Goal: Task Accomplishment & Management: Use online tool/utility

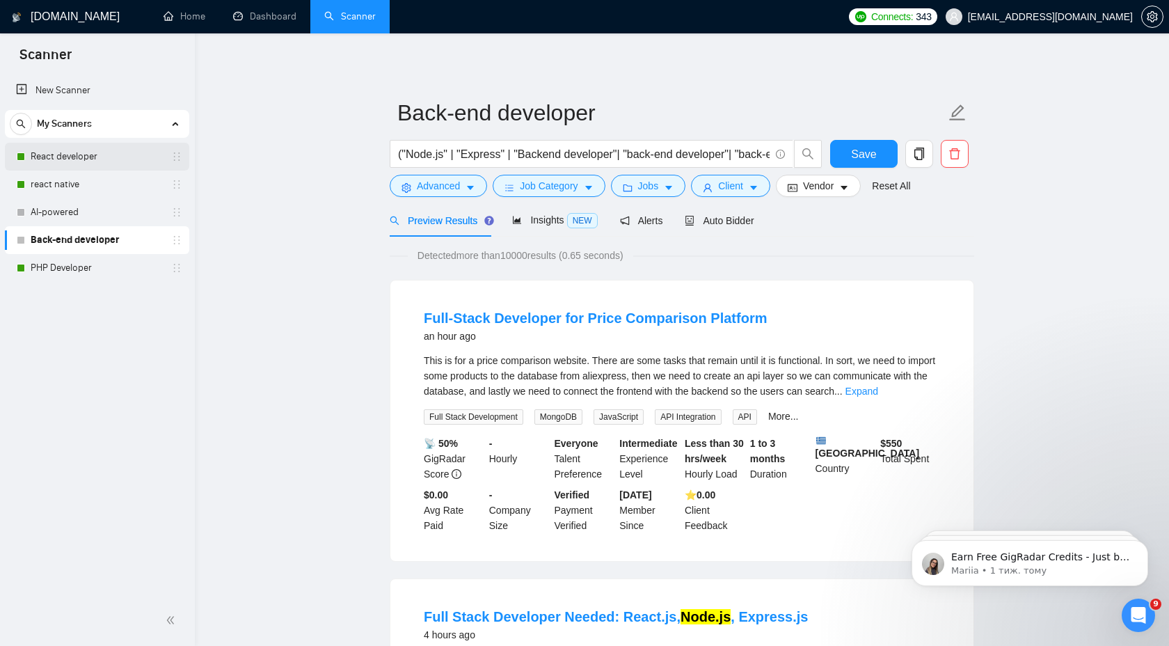
click at [115, 163] on link "React developer" at bounding box center [97, 157] width 132 height 28
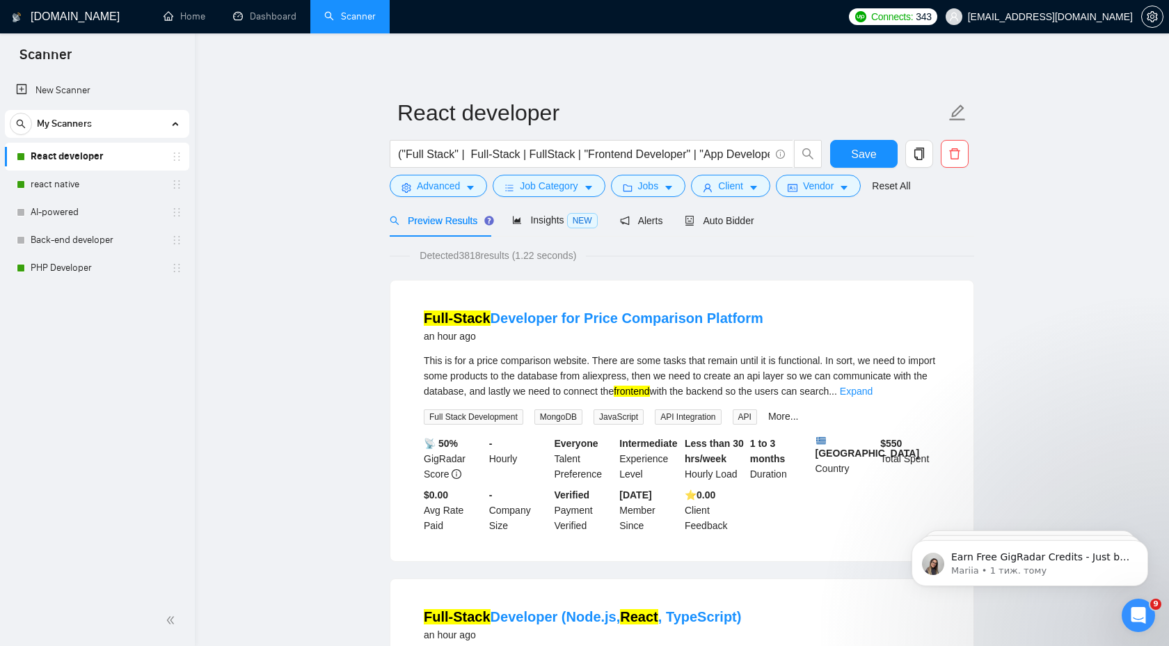
click at [673, 328] on div "an hour ago" at bounding box center [594, 336] width 340 height 17
click at [673, 322] on link "Full-Stack Developer for Price Comparison Platform" at bounding box center [594, 317] width 340 height 15
click at [725, 226] on span "Auto Bidder" at bounding box center [719, 220] width 69 height 11
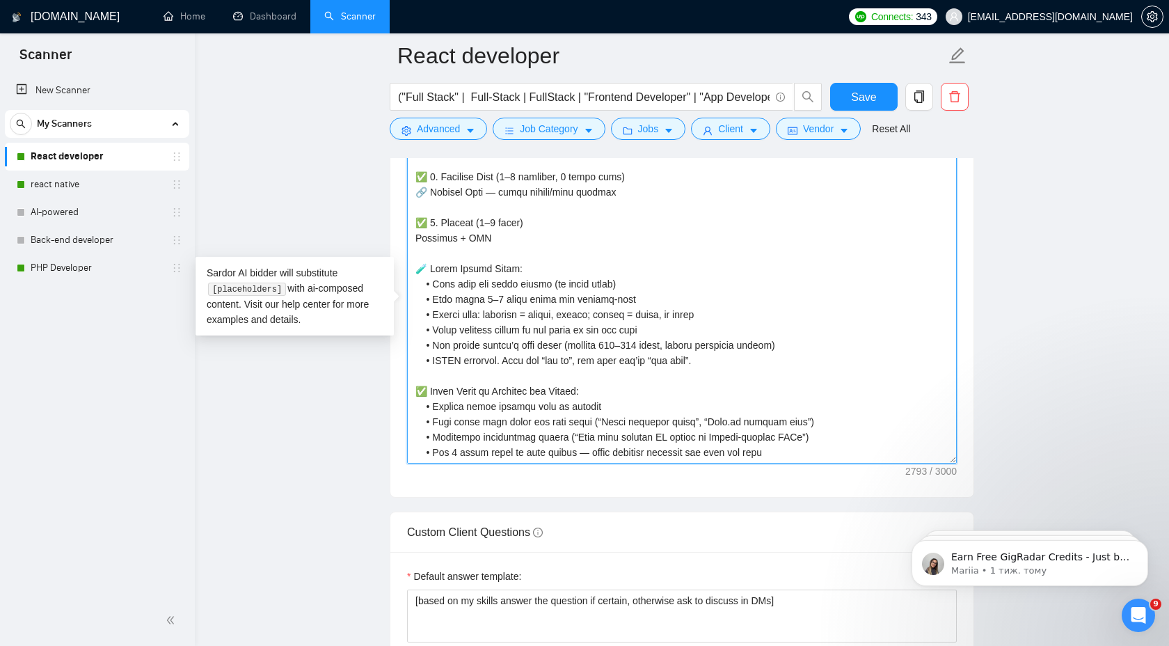
scroll to position [1677, 0]
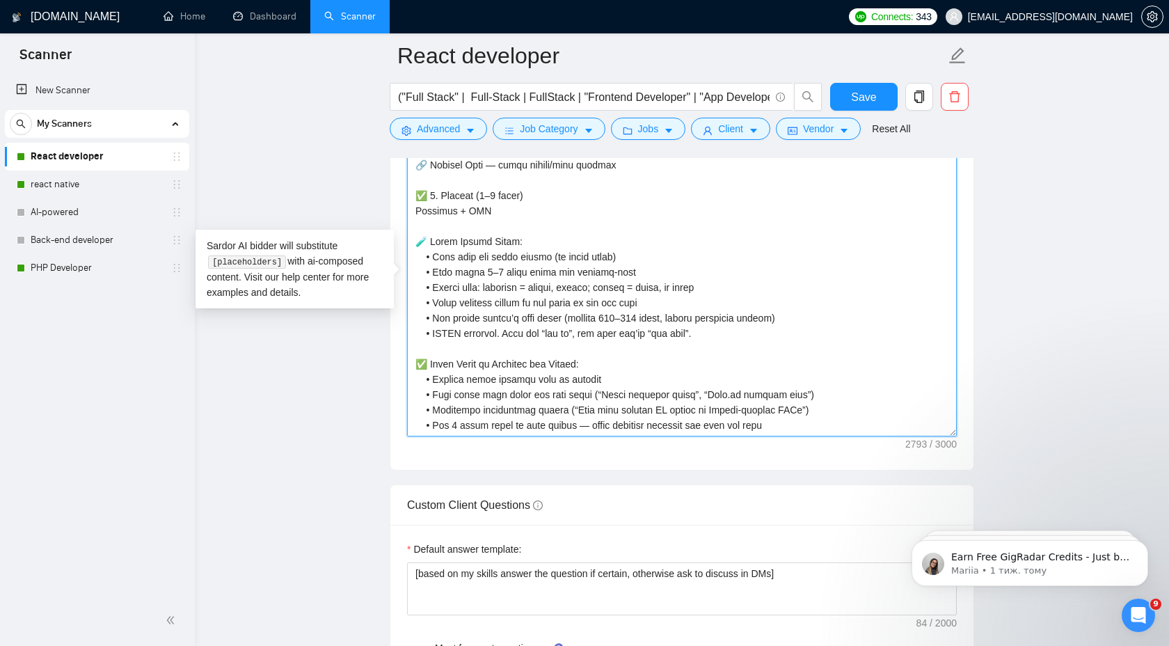
drag, startPoint x: 417, startPoint y: 302, endPoint x: 798, endPoint y: 409, distance: 396.0
click at [798, 409] on textarea "Cover letter template:" at bounding box center [682, 279] width 550 height 313
